Goal: Find specific page/section: Find specific page/section

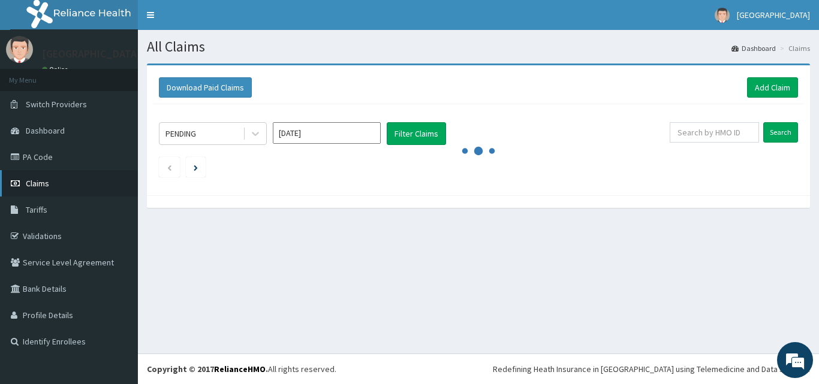
click at [44, 191] on link "Claims" at bounding box center [69, 183] width 138 height 26
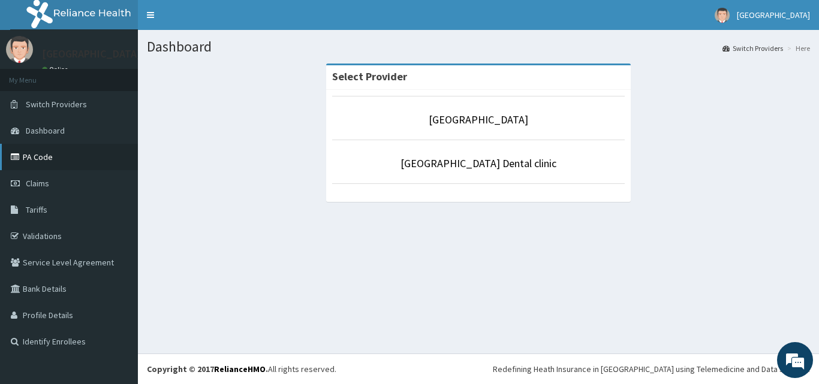
click at [57, 156] on link "PA Code" at bounding box center [69, 157] width 138 height 26
